Goal: Task Accomplishment & Management: Manage account settings

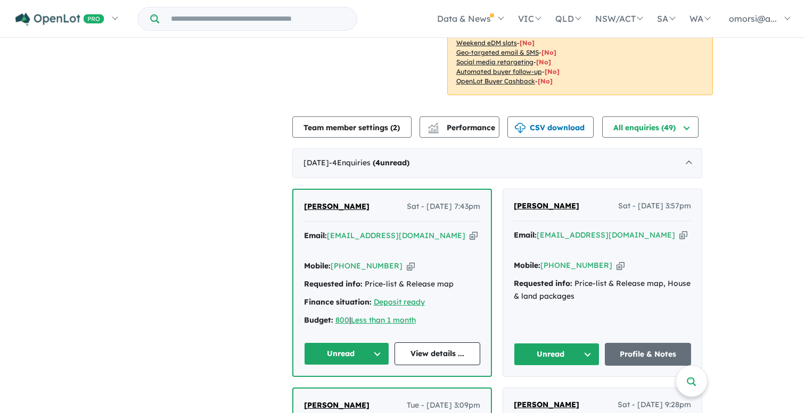
scroll to position [229, 0]
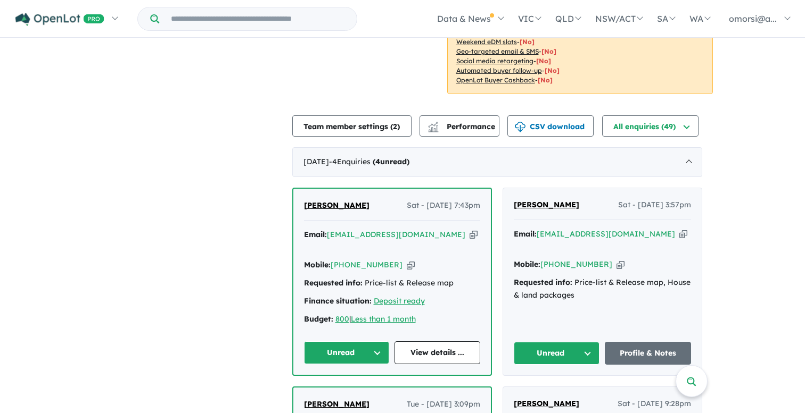
click at [469, 229] on icon "button" at bounding box center [473, 234] width 8 height 11
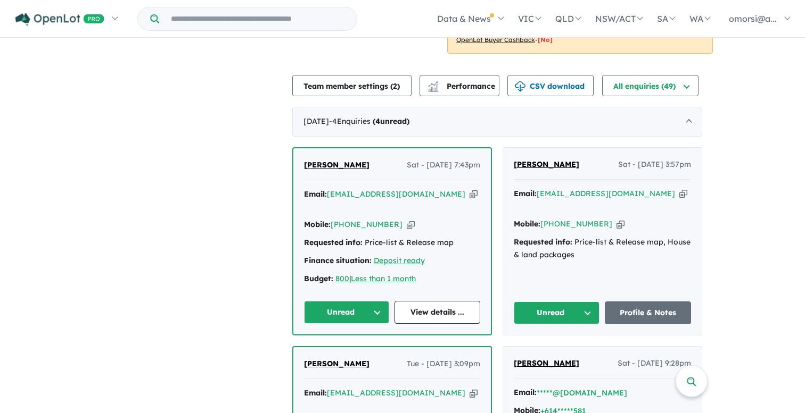
scroll to position [272, 0]
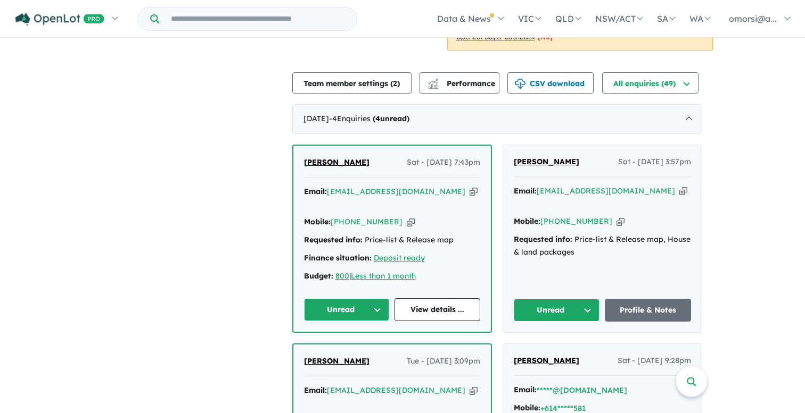
drag, startPoint x: 382, startPoint y: 147, endPoint x: 304, endPoint y: 159, distance: 78.6
click at [311, 156] on div "[PERSON_NAME] - [DATE] 7:43pm" at bounding box center [392, 166] width 176 height 21
copy span "[PERSON_NAME]"
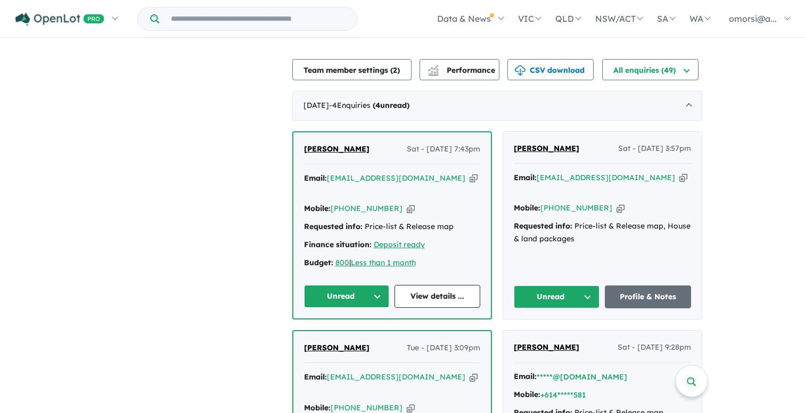
scroll to position [285, 0]
click at [407, 203] on icon "button" at bounding box center [411, 208] width 8 height 11
copy span "[PERSON_NAME]"
click at [679, 172] on icon "button" at bounding box center [683, 177] width 8 height 11
copy span "[PERSON_NAME]"
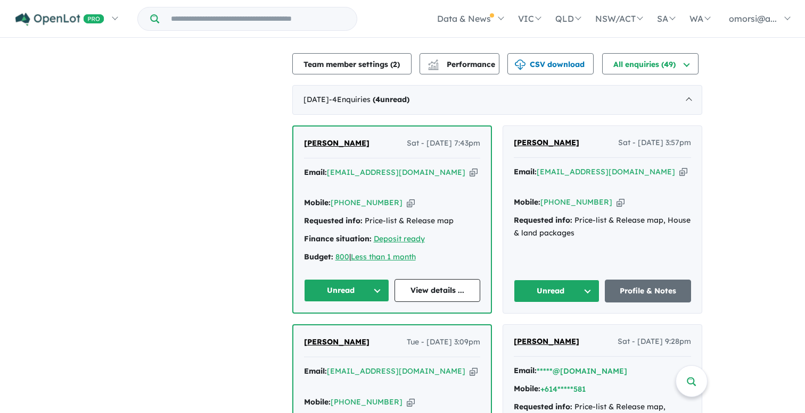
scroll to position [292, 1]
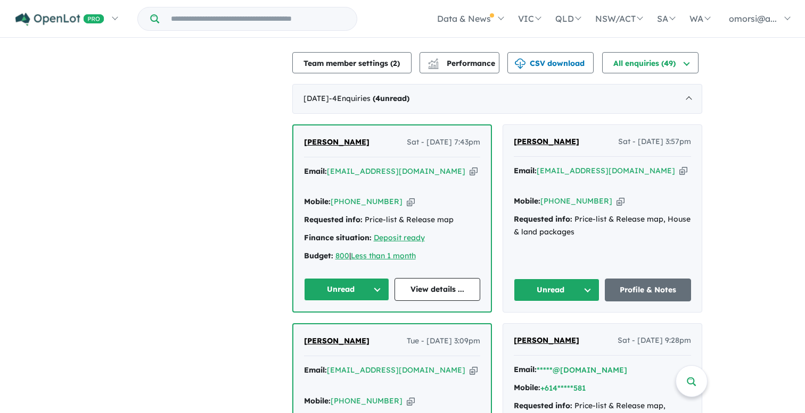
click at [616, 196] on icon "button" at bounding box center [620, 201] width 8 height 11
copy span "[PERSON_NAME]"
drag, startPoint x: 559, startPoint y: 129, endPoint x: 522, endPoint y: 129, distance: 37.8
click at [522, 136] on div "[PERSON_NAME] Sat - [DATE] 3:57pm" at bounding box center [602, 146] width 177 height 21
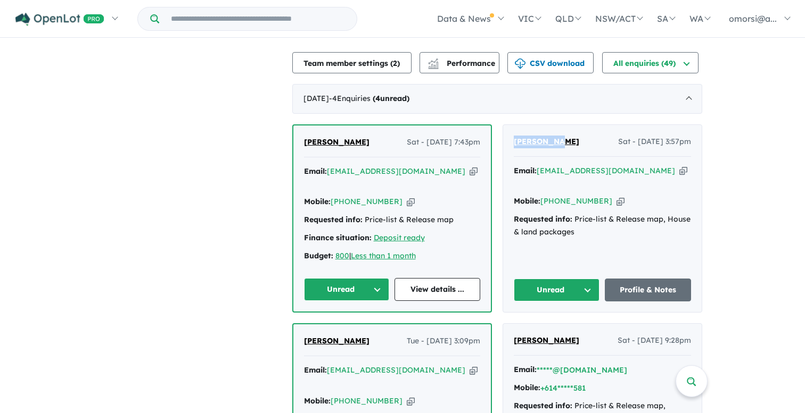
drag, startPoint x: 549, startPoint y: 128, endPoint x: 521, endPoint y: 130, distance: 28.2
click at [521, 136] on div "[PERSON_NAME] Sat - [DATE] 3:57pm" at bounding box center [602, 146] width 177 height 21
copy span "[PERSON_NAME]"
